Goal: Information Seeking & Learning: Understand process/instructions

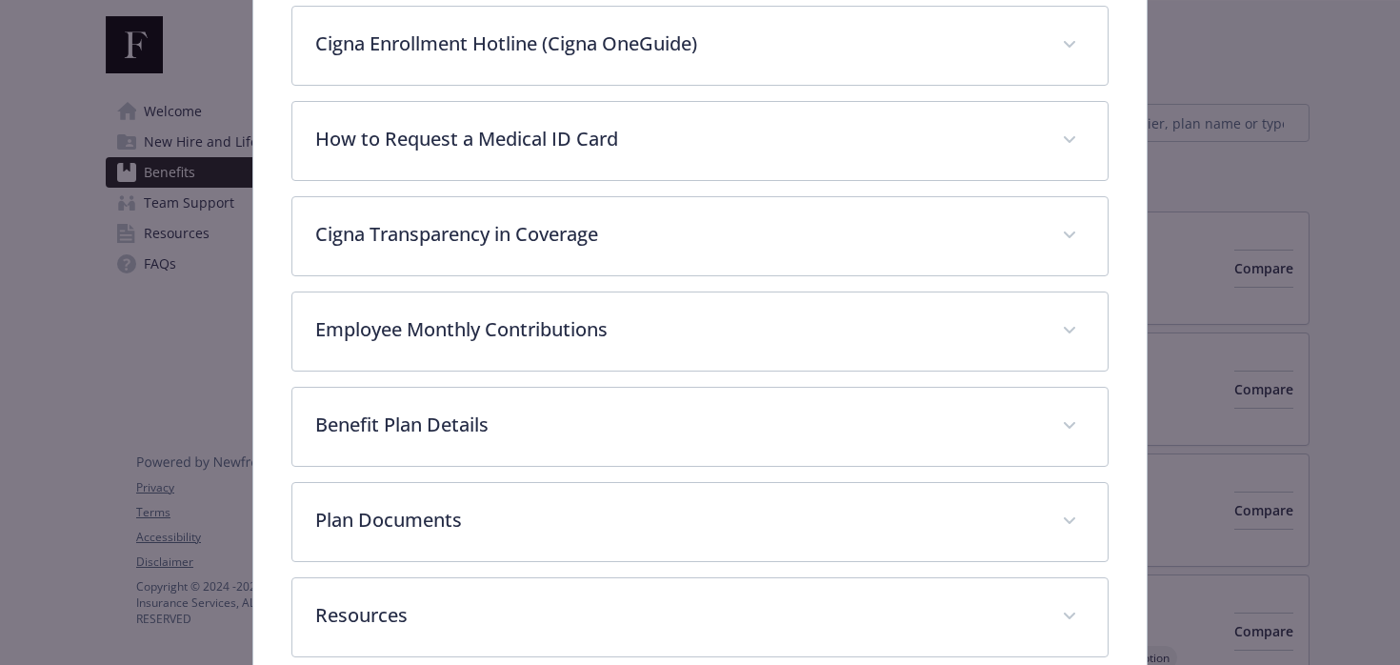
scroll to position [701, 0]
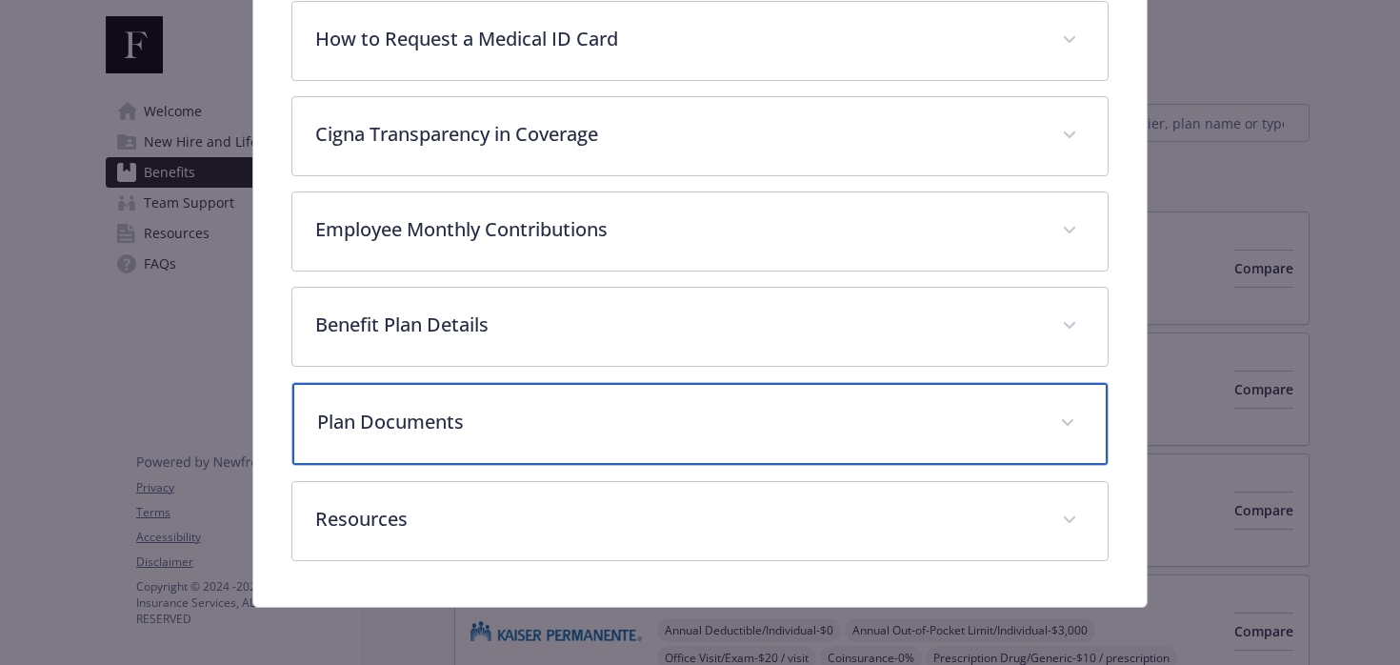
click at [450, 415] on p "Plan Documents" at bounding box center [677, 422] width 721 height 29
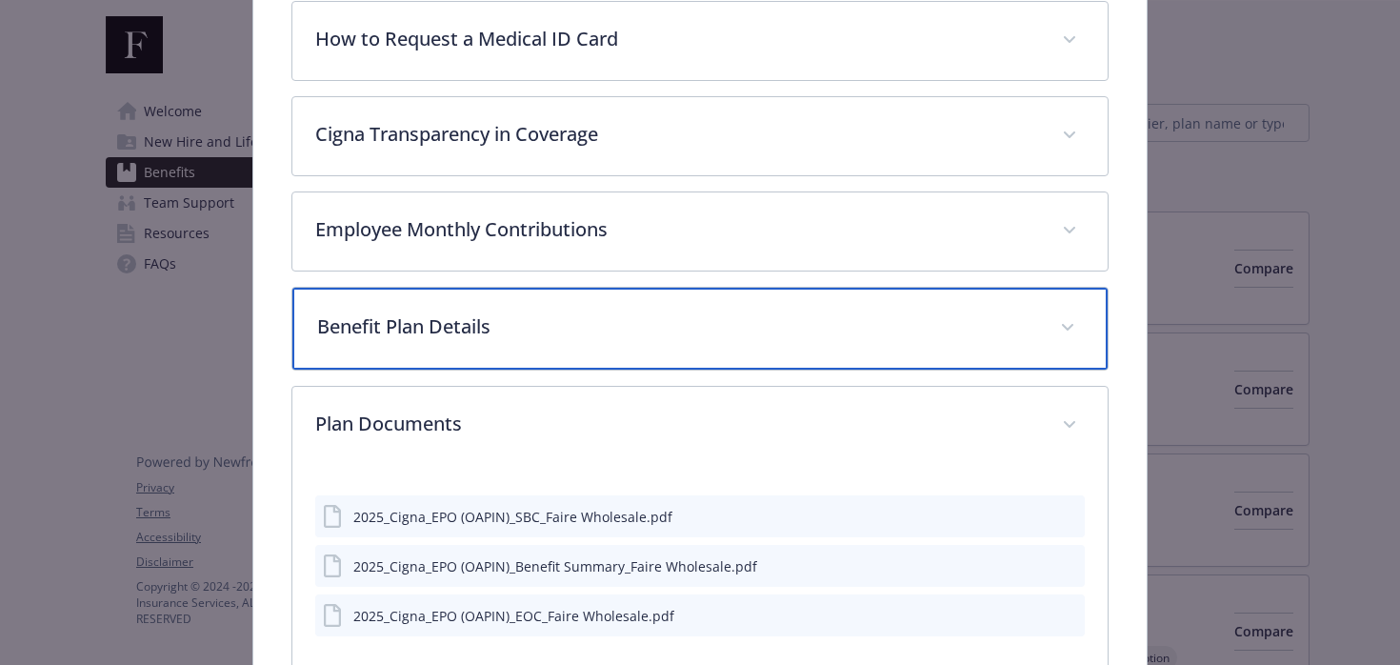
click at [447, 343] on div "Benefit Plan Details" at bounding box center [700, 329] width 816 height 82
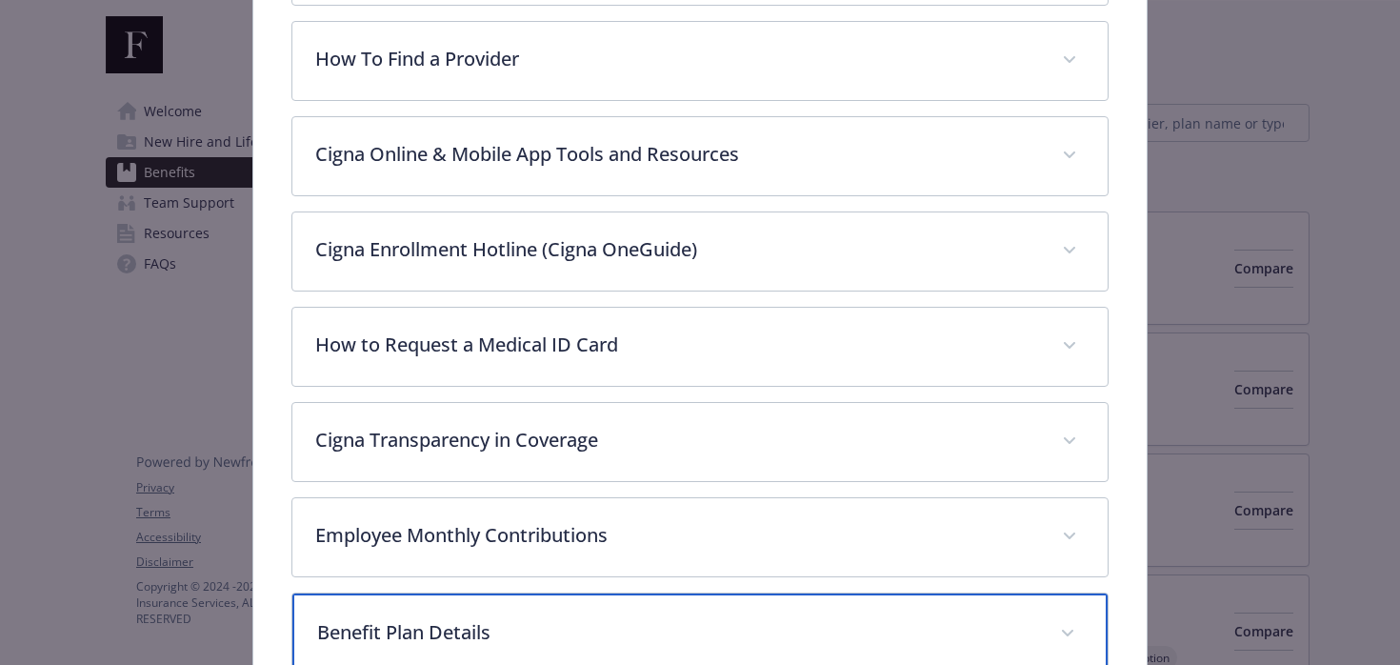
scroll to position [387, 0]
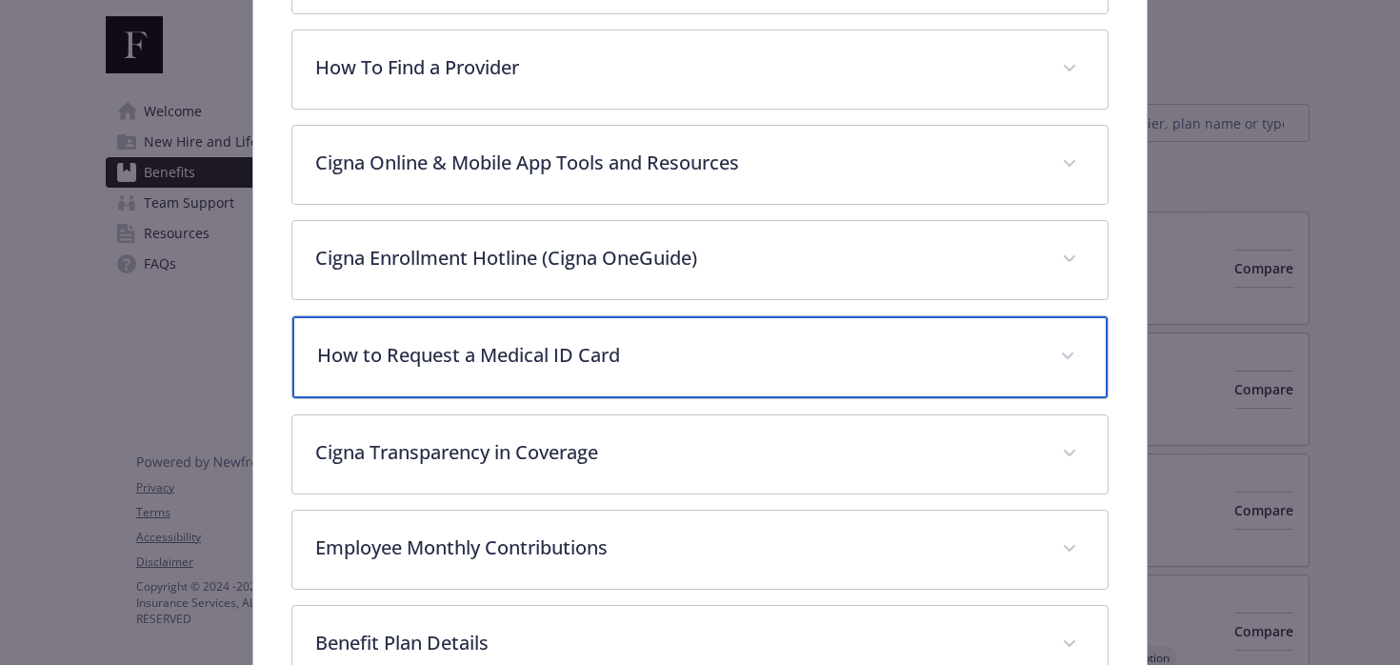
click at [589, 349] on p "How to Request a Medical ID Card" at bounding box center [677, 355] width 721 height 29
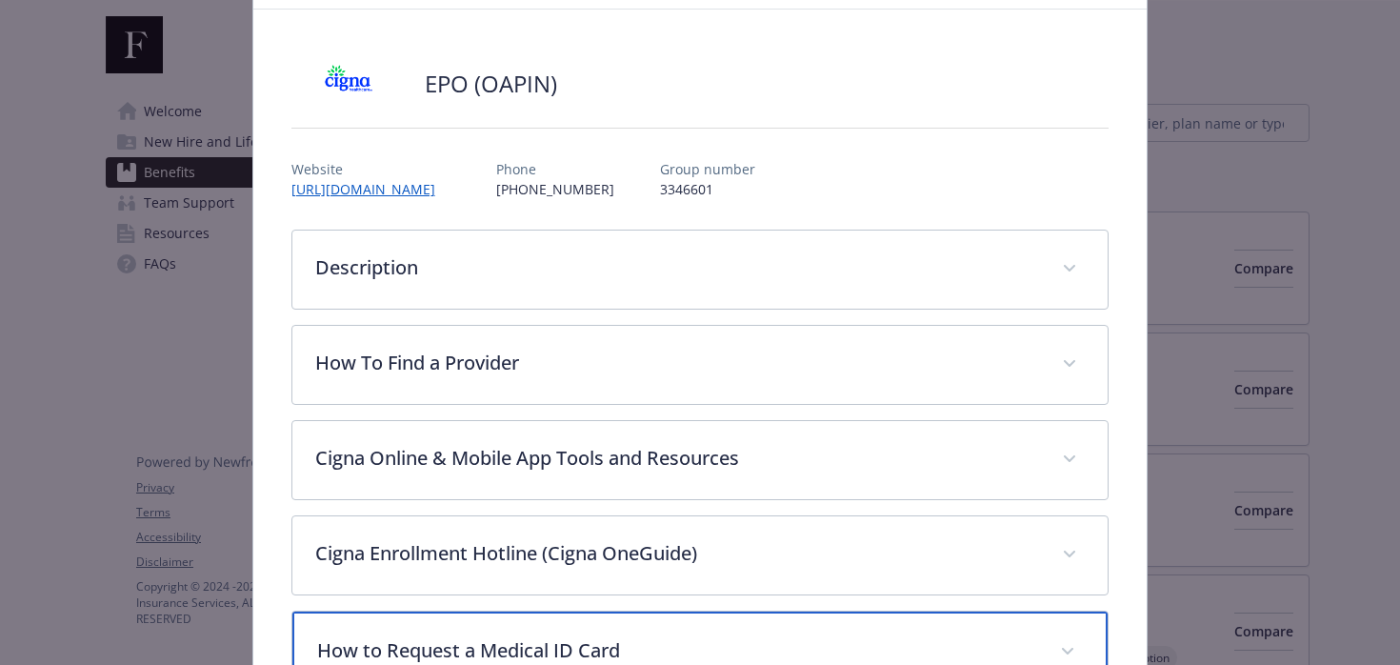
scroll to position [69, 0]
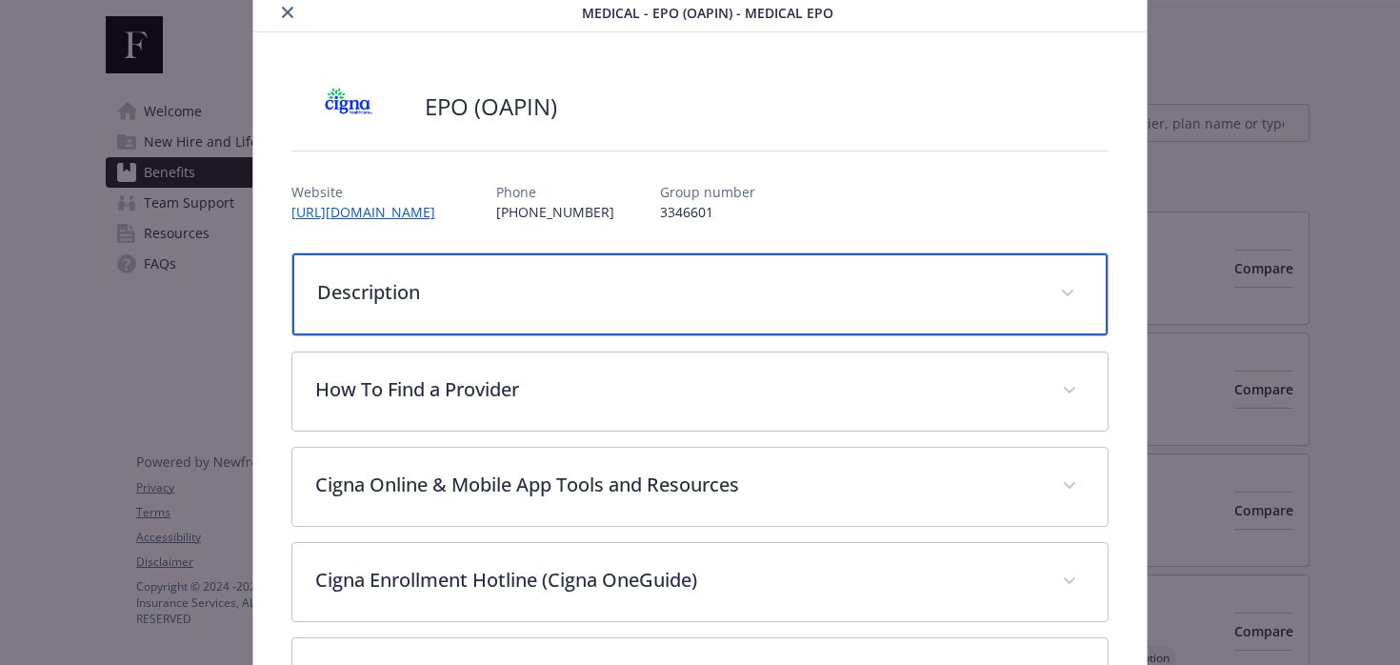
click at [444, 302] on p "Description" at bounding box center [677, 292] width 721 height 29
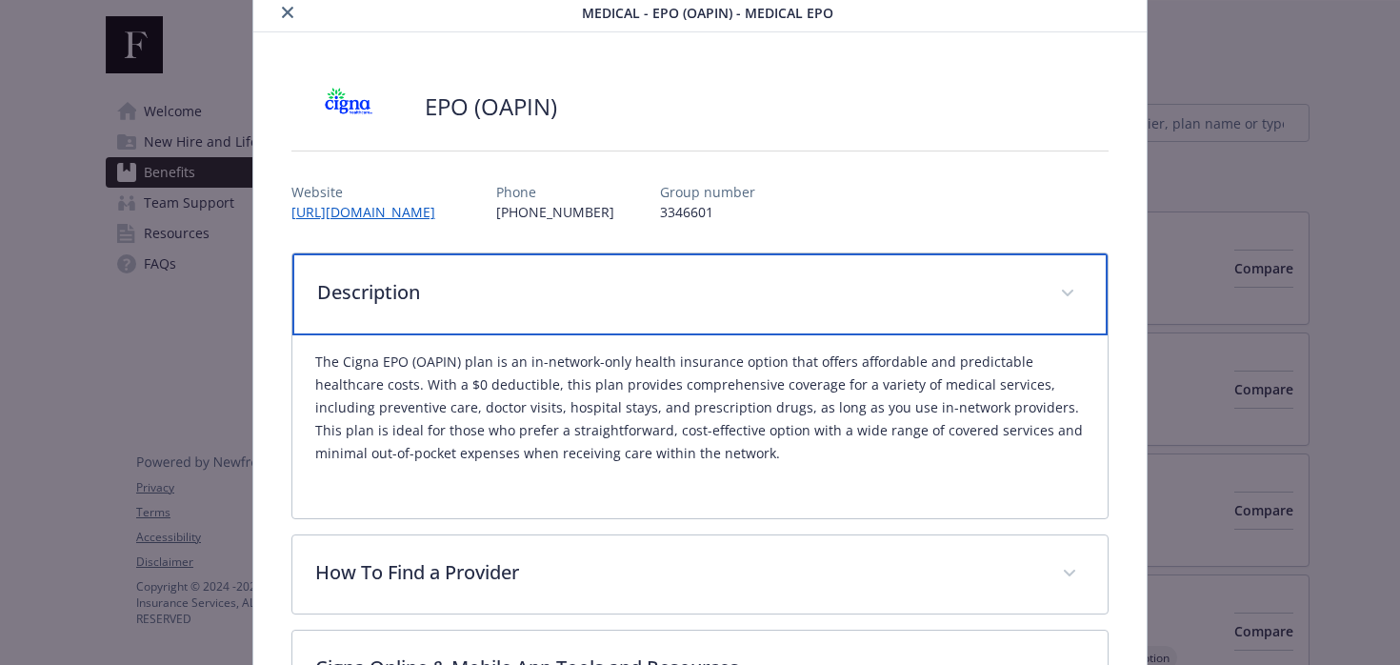
scroll to position [0, 0]
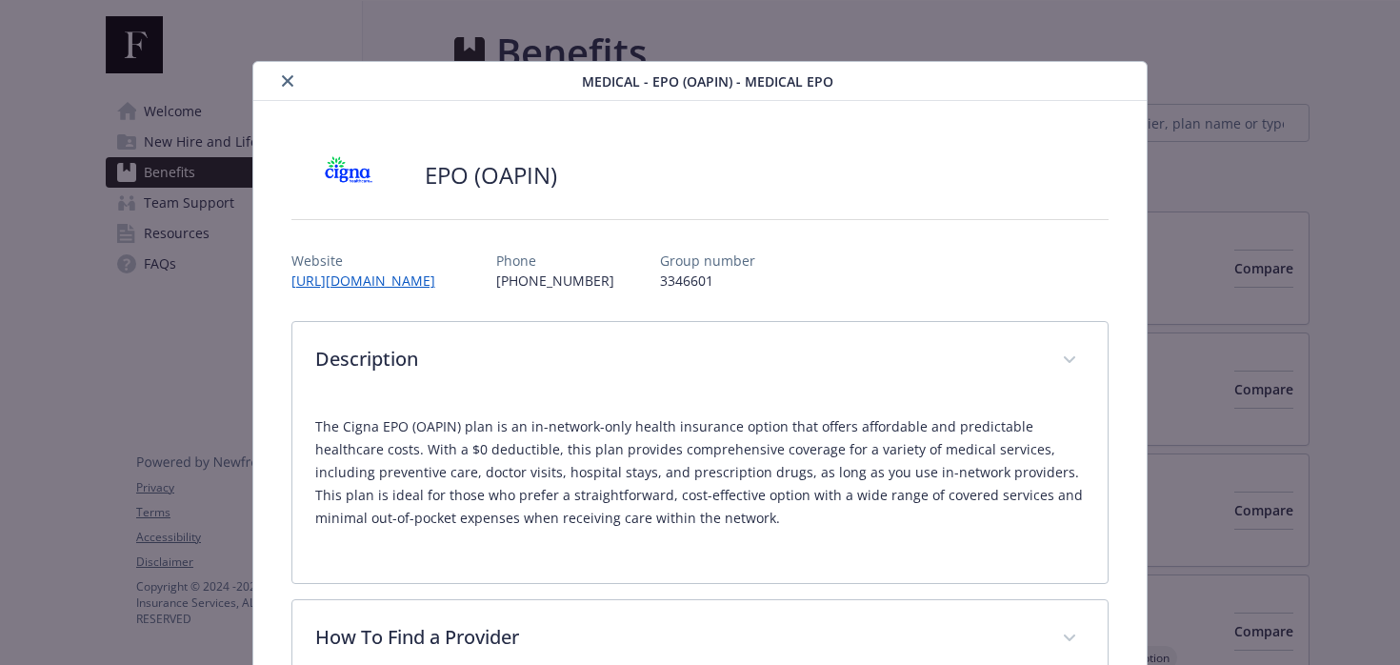
click at [283, 79] on icon "close" at bounding box center [287, 80] width 11 height 11
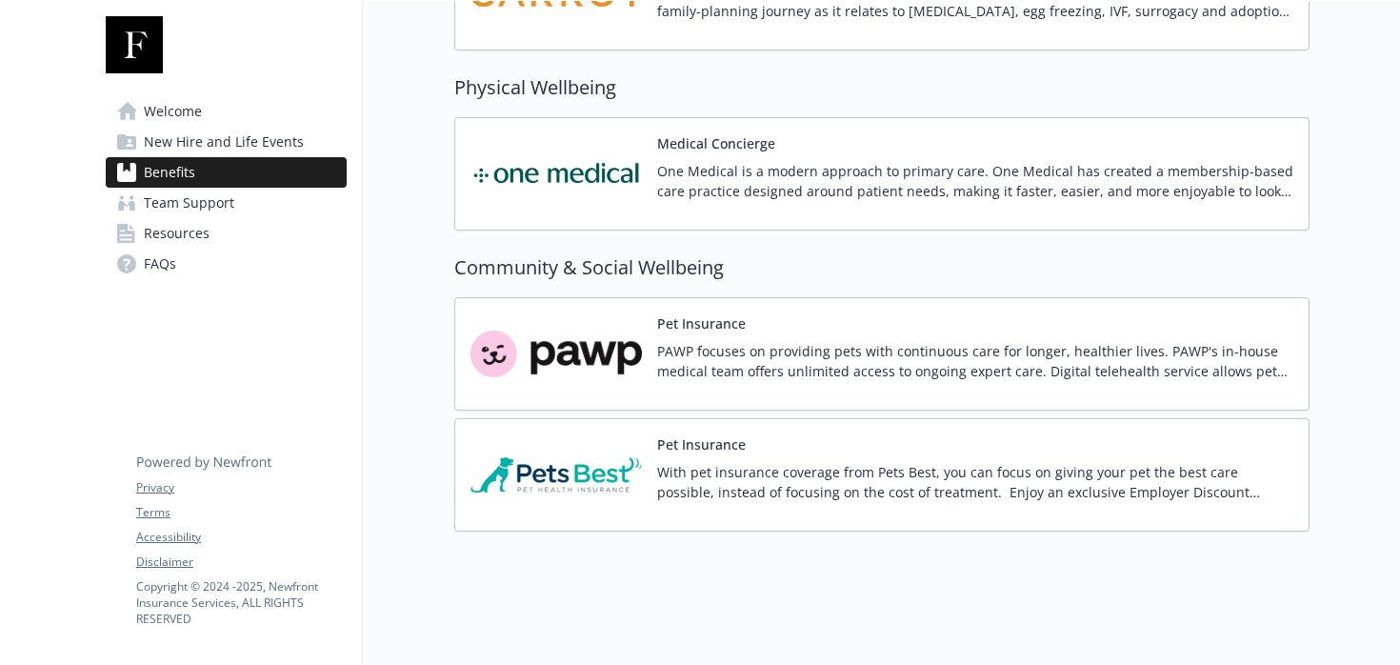
scroll to position [3470, 0]
